Goal: Transaction & Acquisition: Register for event/course

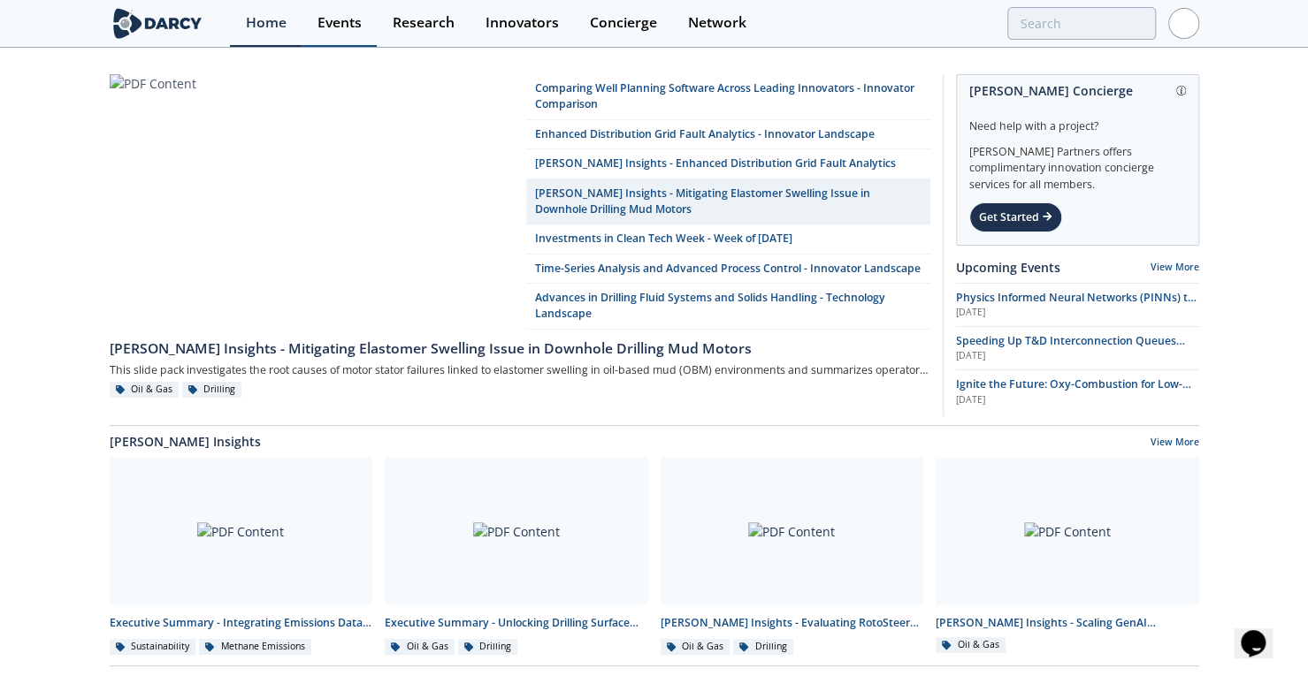
click at [347, 26] on div "Events" at bounding box center [339, 23] width 44 height 14
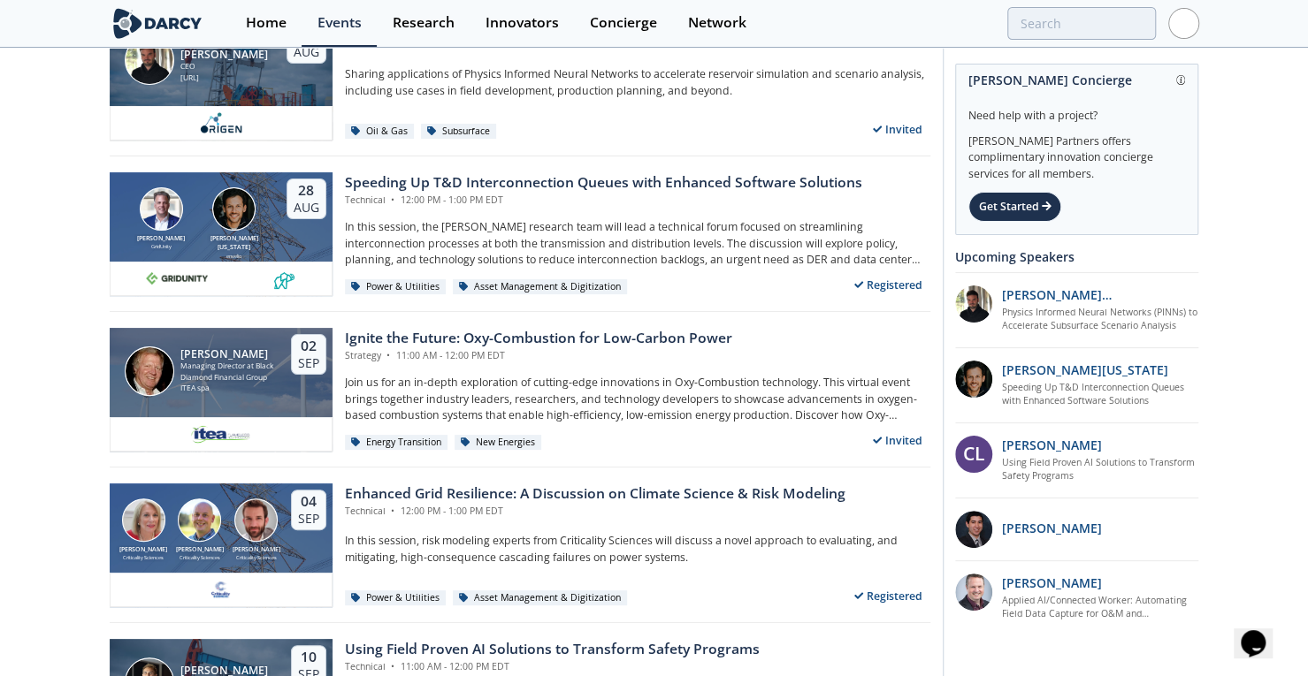
scroll to position [101, 0]
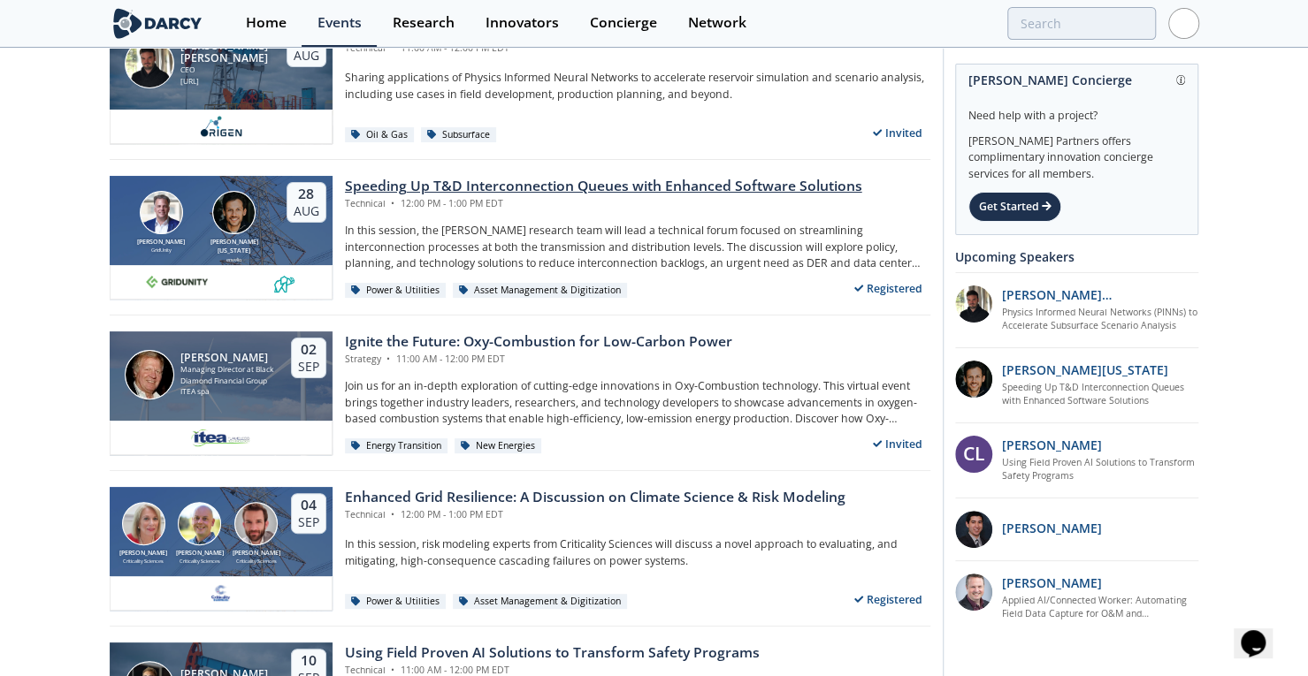
click at [686, 188] on div "Speeding Up T&D Interconnection Queues with Enhanced Software Solutions" at bounding box center [603, 186] width 517 height 21
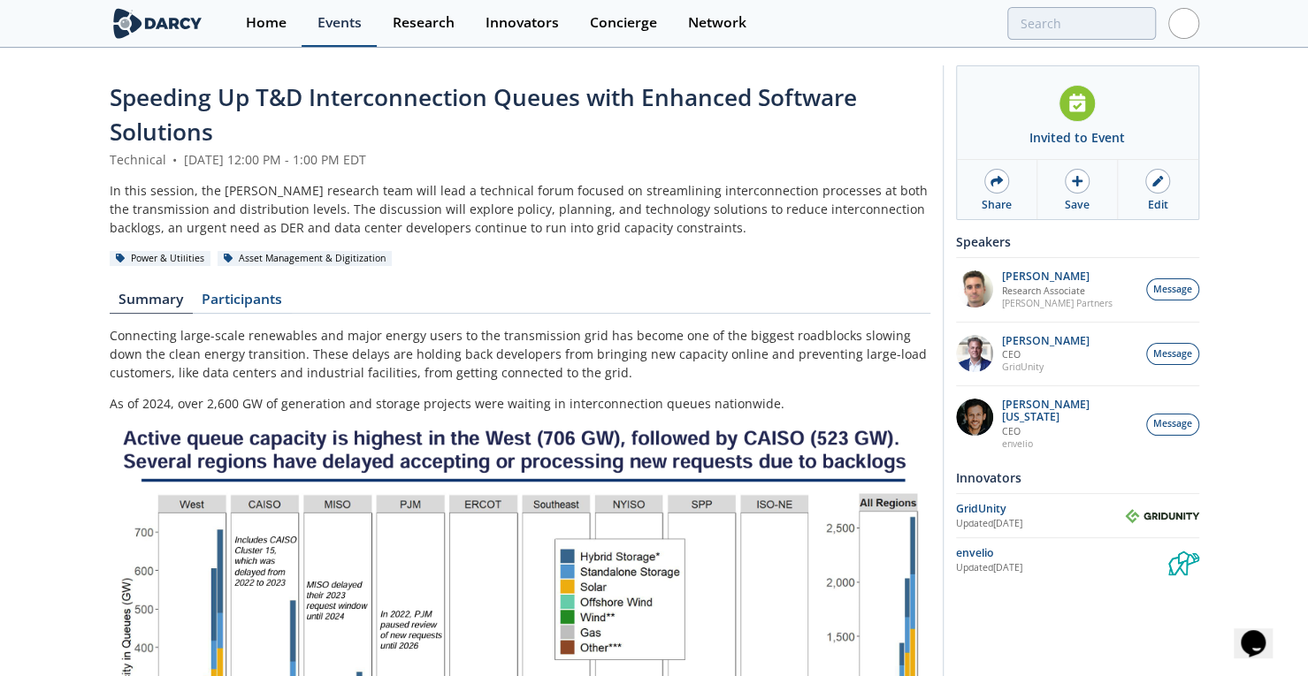
click at [329, 24] on div "Events" at bounding box center [339, 23] width 44 height 14
